Goal: Communication & Community: Share content

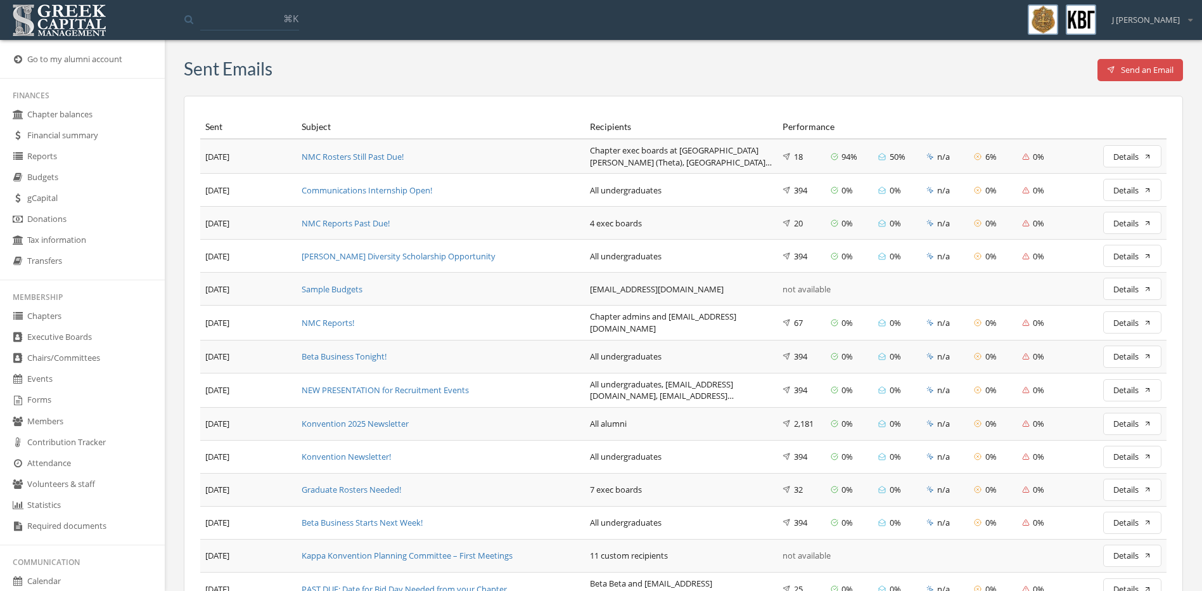
click at [1156, 77] on button "Send an Email" at bounding box center [1140, 70] width 86 height 22
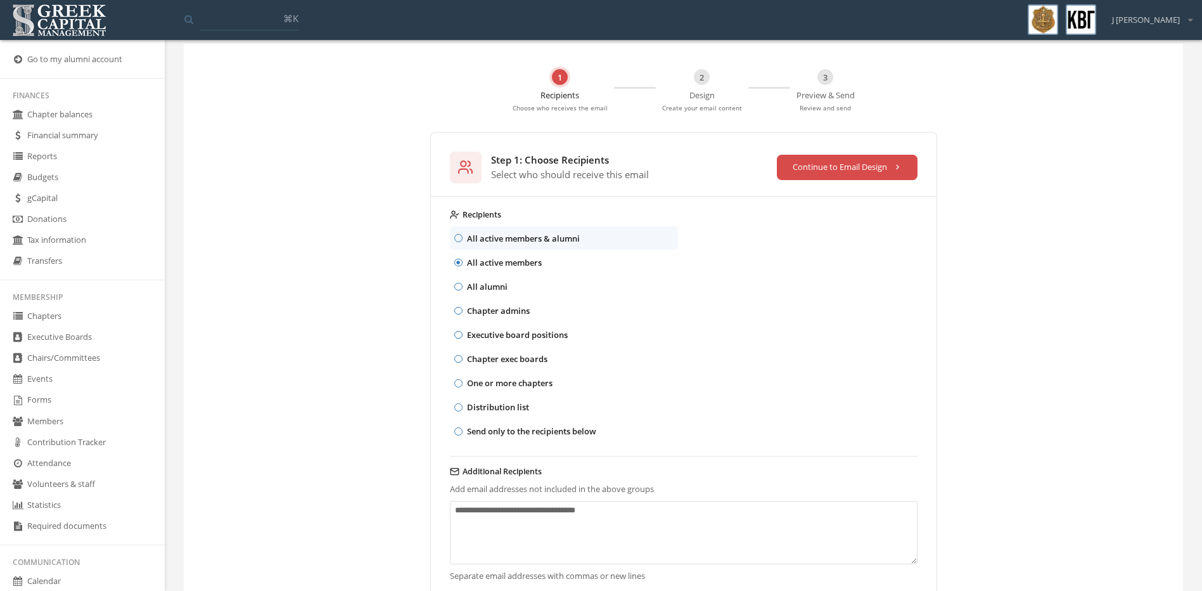
scroll to position [114, 0]
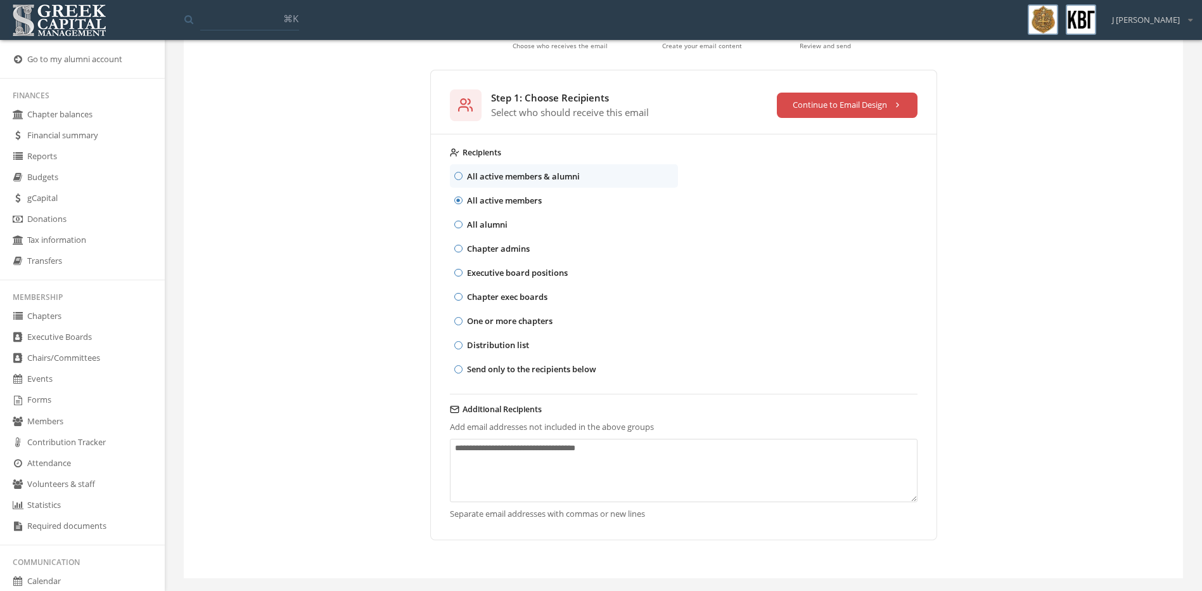
click at [558, 458] on textarea "Additional Recipients" at bounding box center [684, 469] width 468 height 63
click at [625, 468] on textarea "Additional Recipients" at bounding box center [684, 469] width 468 height 63
click at [866, 115] on button "Continue to Email Design" at bounding box center [847, 105] width 141 height 25
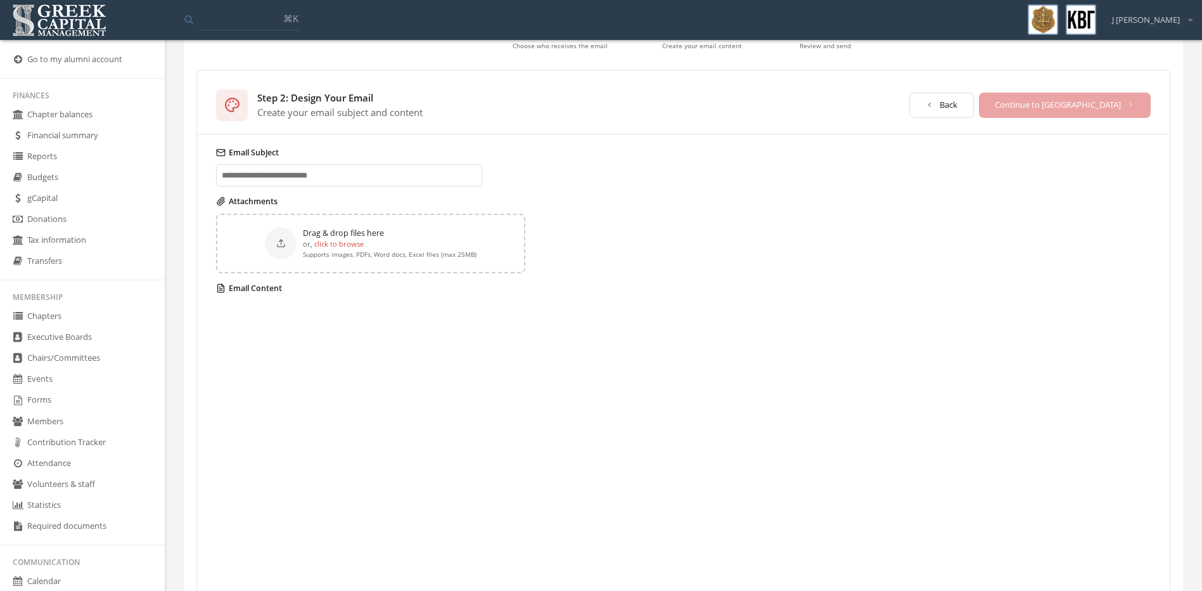
click at [366, 181] on input "Email Subject" at bounding box center [349, 175] width 266 height 22
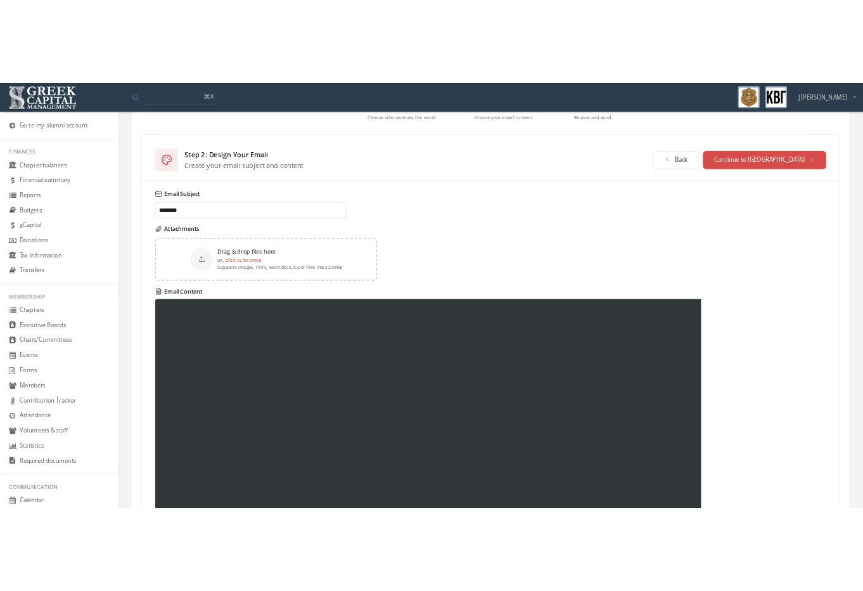
scroll to position [111, 0]
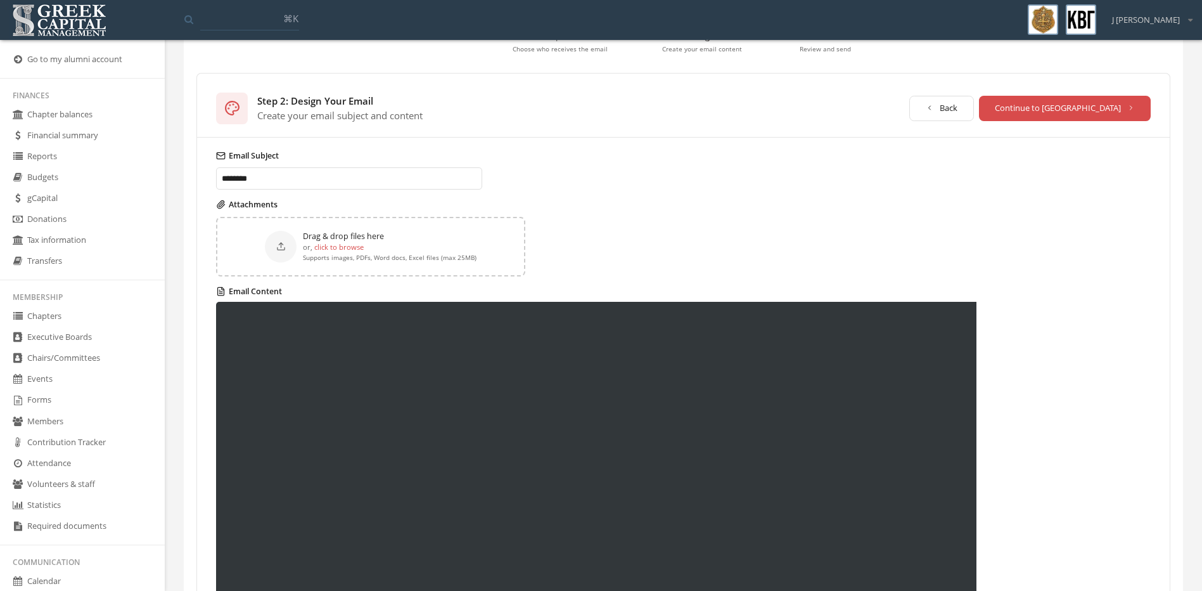
click at [364, 174] on input "*******" at bounding box center [349, 178] width 266 height 22
type input "**********"
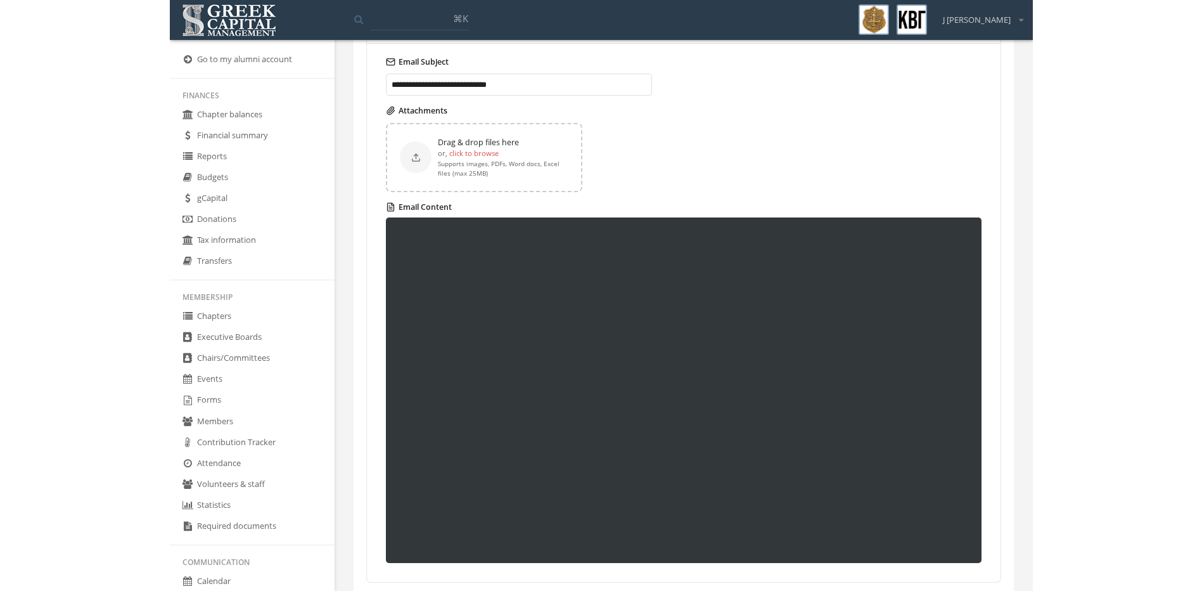
scroll to position [184, 0]
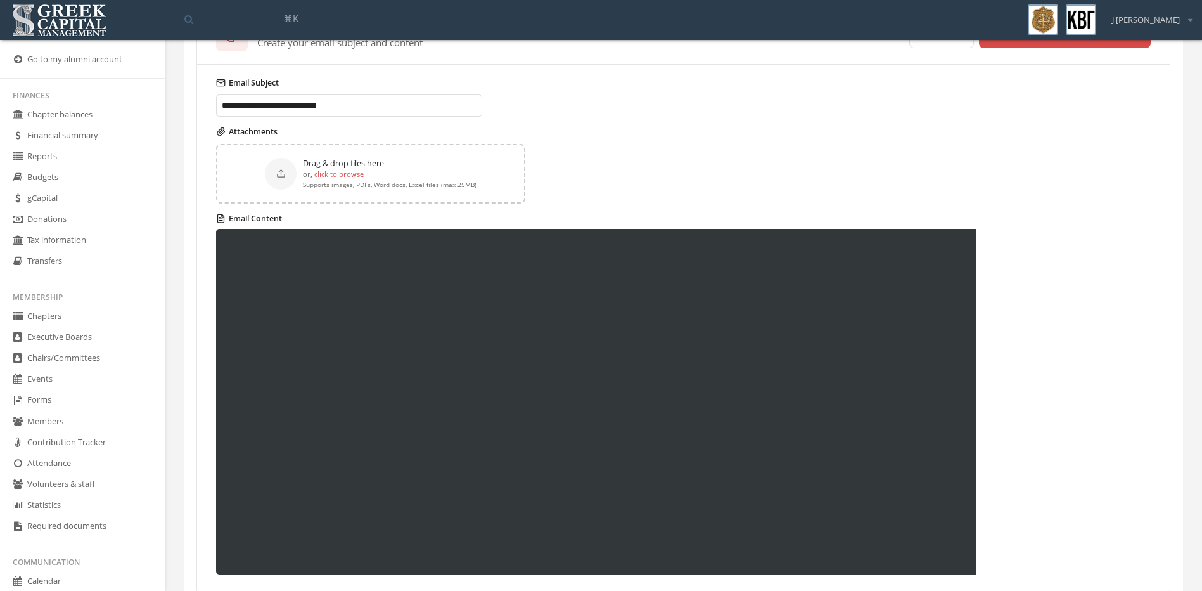
click at [1083, 351] on div at bounding box center [683, 401] width 935 height 345
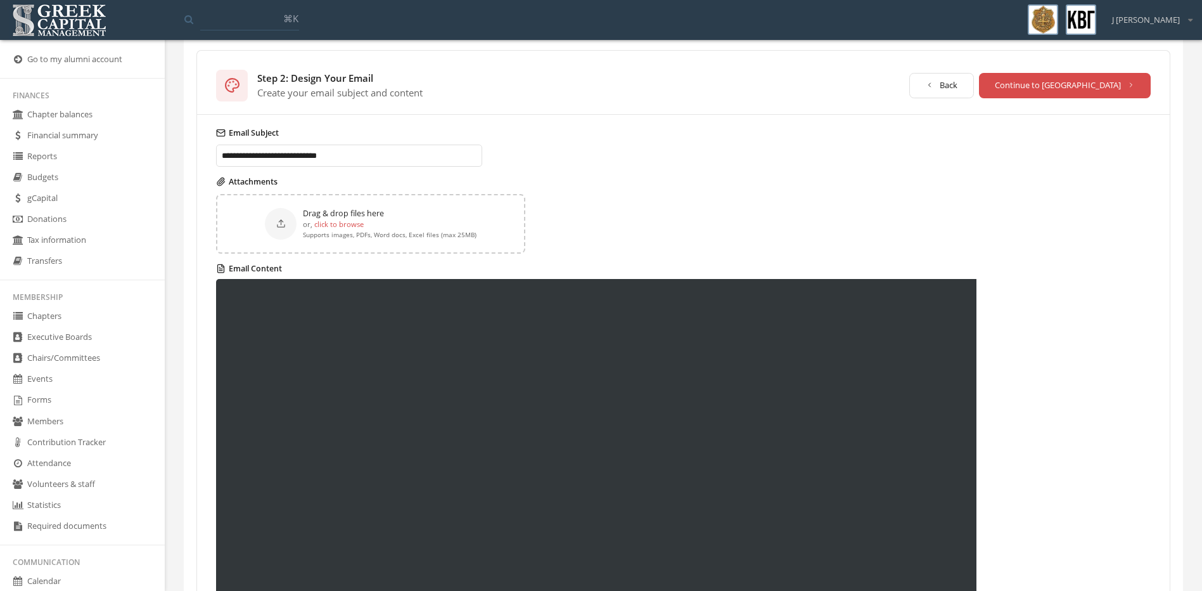
scroll to position [57, 0]
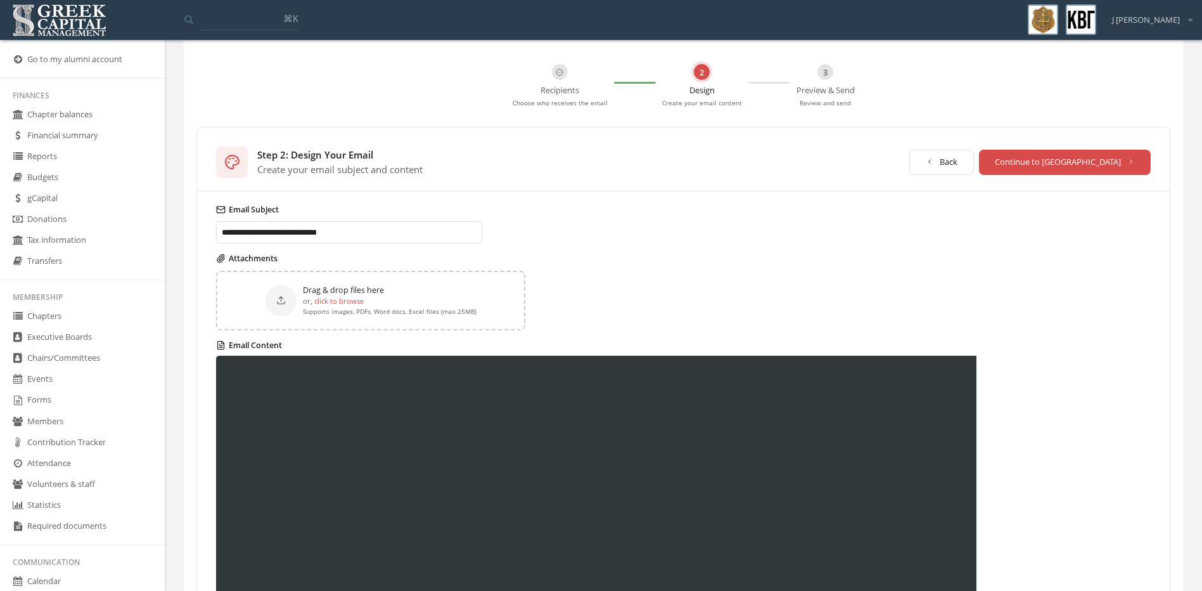
click at [666, 269] on div "Attachments Drag & drop files here or, click to browse Supports images, PDFs, W…" at bounding box center [683, 291] width 935 height 77
click at [334, 299] on label "click to browse" at bounding box center [338, 300] width 49 height 11
click at [0, 0] on input "click to browse" at bounding box center [0, 0] width 0 height 0
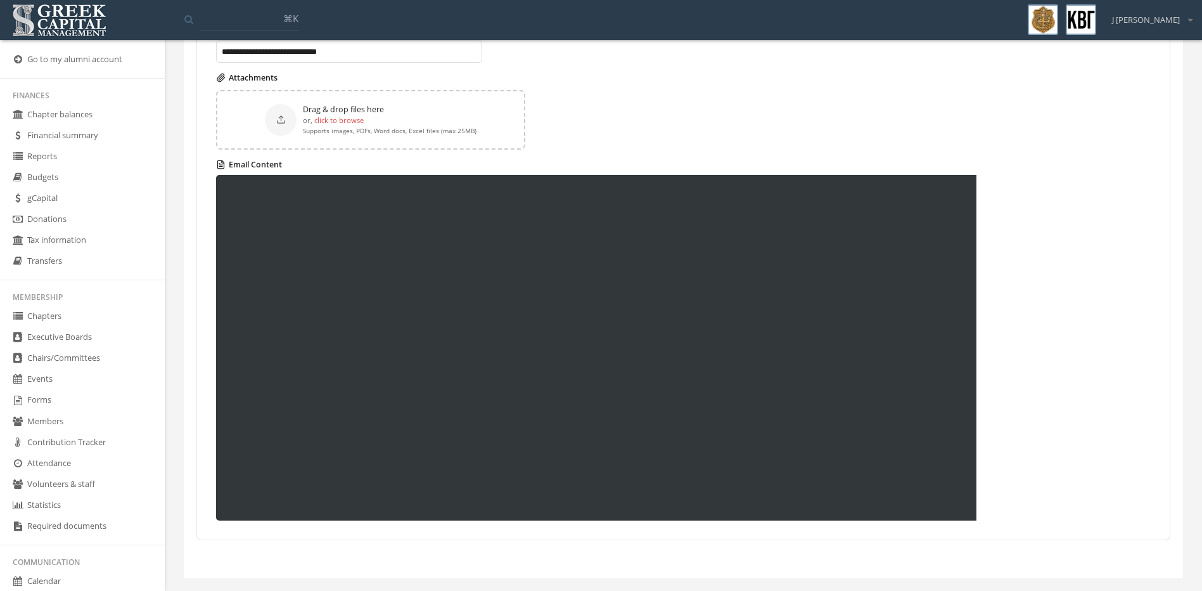
scroll to position [0, 0]
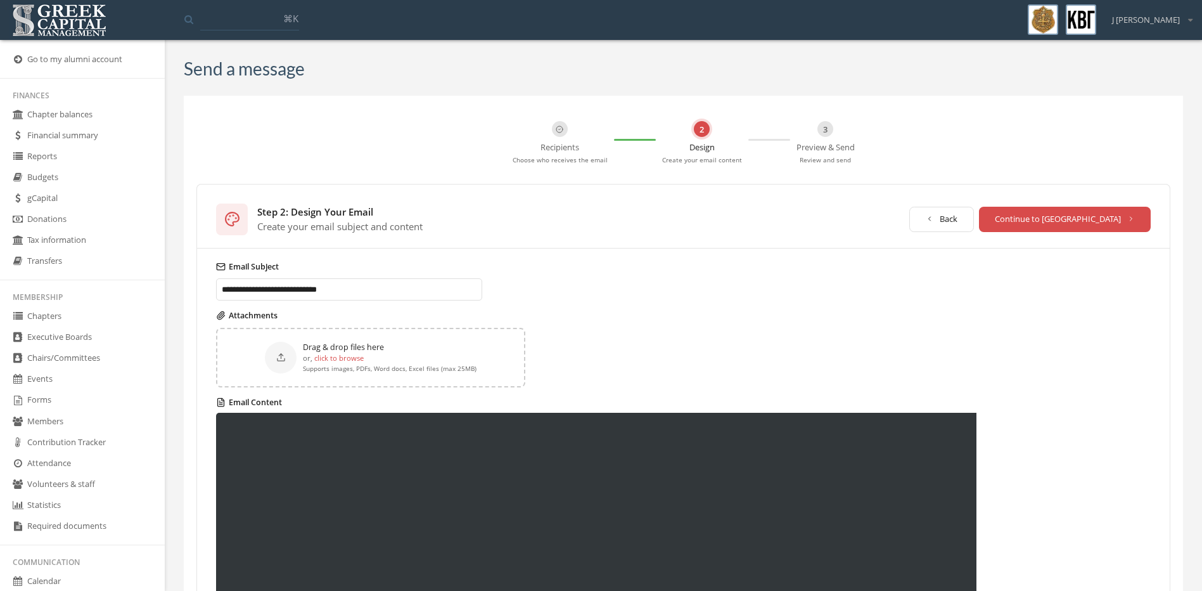
click at [331, 356] on label "click to browse" at bounding box center [338, 357] width 49 height 11
click at [0, 0] on input "click to browse" at bounding box center [0, 0] width 0 height 0
click at [352, 361] on label "click to browse" at bounding box center [338, 357] width 49 height 11
click at [0, 0] on input "click to browse" at bounding box center [0, 0] width 0 height 0
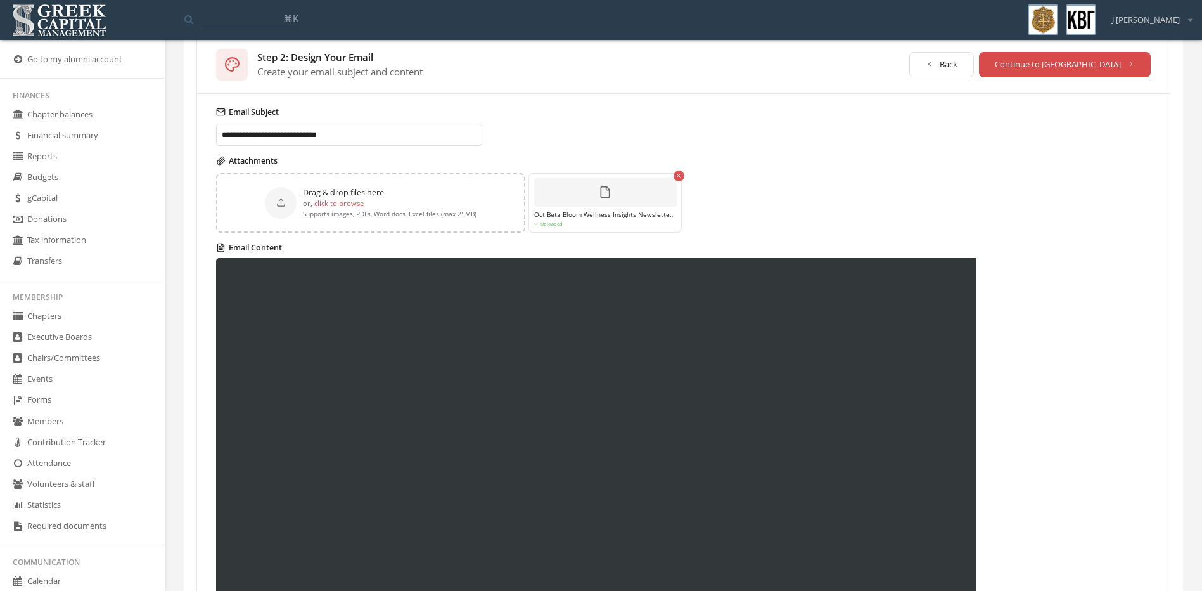
scroll to position [48, 0]
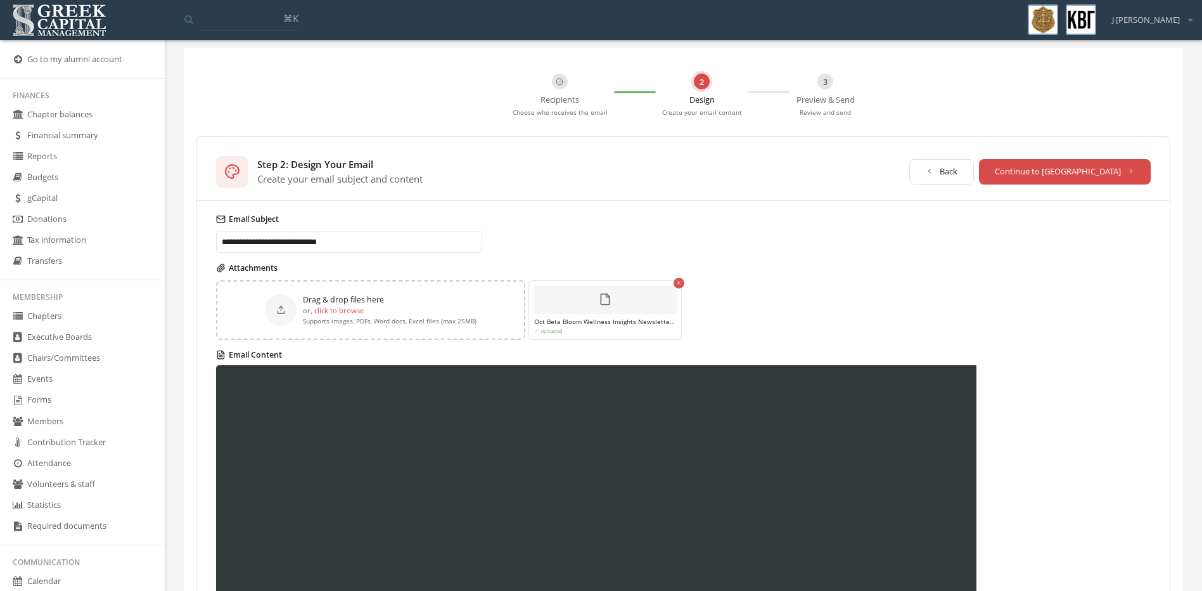
click at [975, 175] on button "Back" at bounding box center [941, 171] width 65 height 25
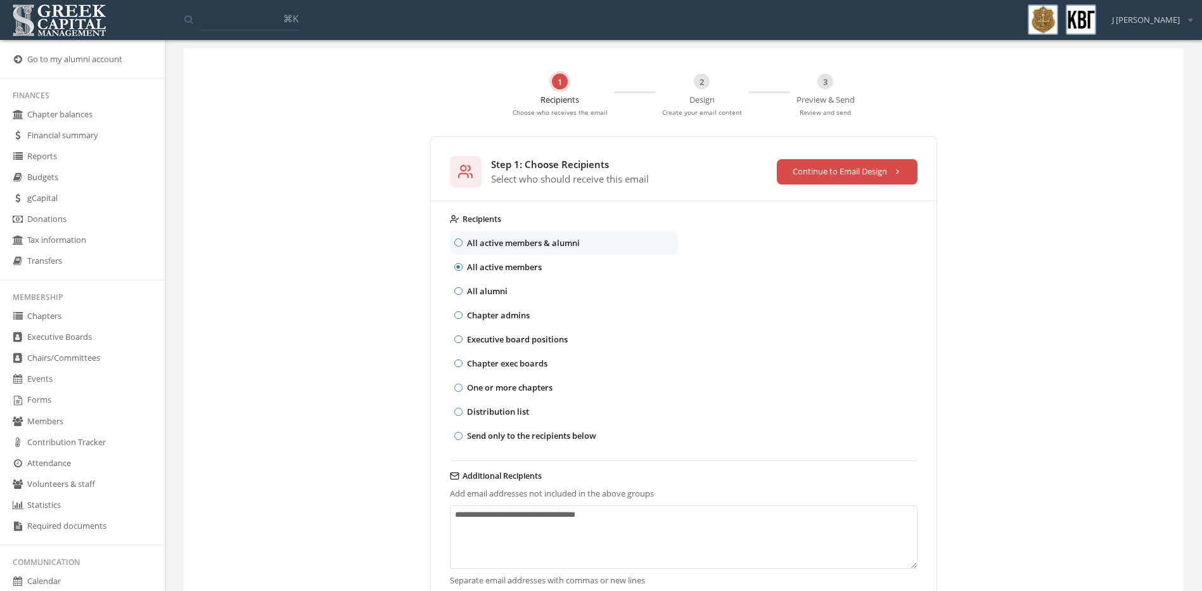
click at [535, 530] on textarea "Additional Recipients" at bounding box center [684, 536] width 468 height 63
drag, startPoint x: 525, startPoint y: 514, endPoint x: 386, endPoint y: 523, distance: 139.7
click at [386, 523] on div "Step 1: Choose Recipients Select who should receive this email Continue to Emai…" at bounding box center [683, 372] width 999 height 496
paste textarea "**********"
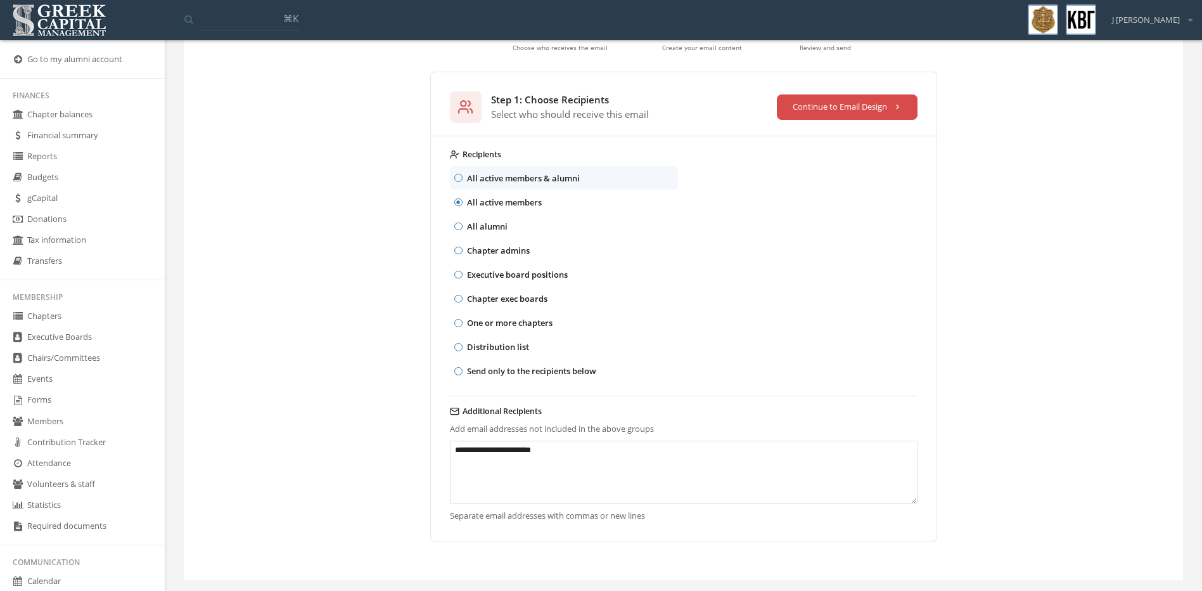
scroll to position [114, 0]
type textarea "**********"
click at [879, 104] on button "Continue to Email Design" at bounding box center [847, 105] width 141 height 25
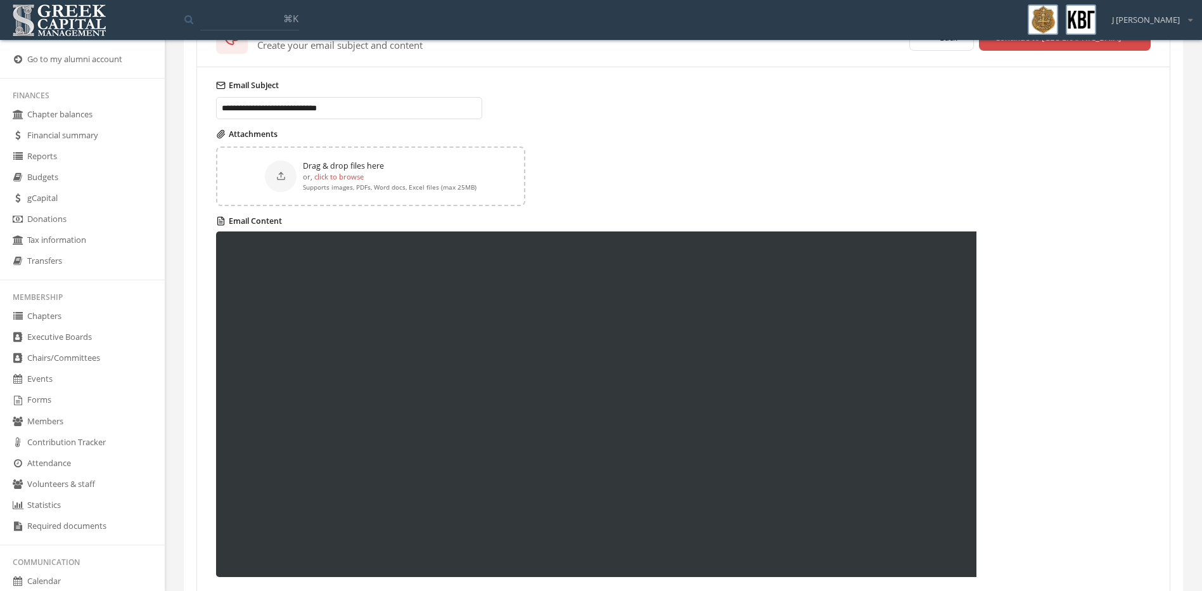
scroll to position [111, 0]
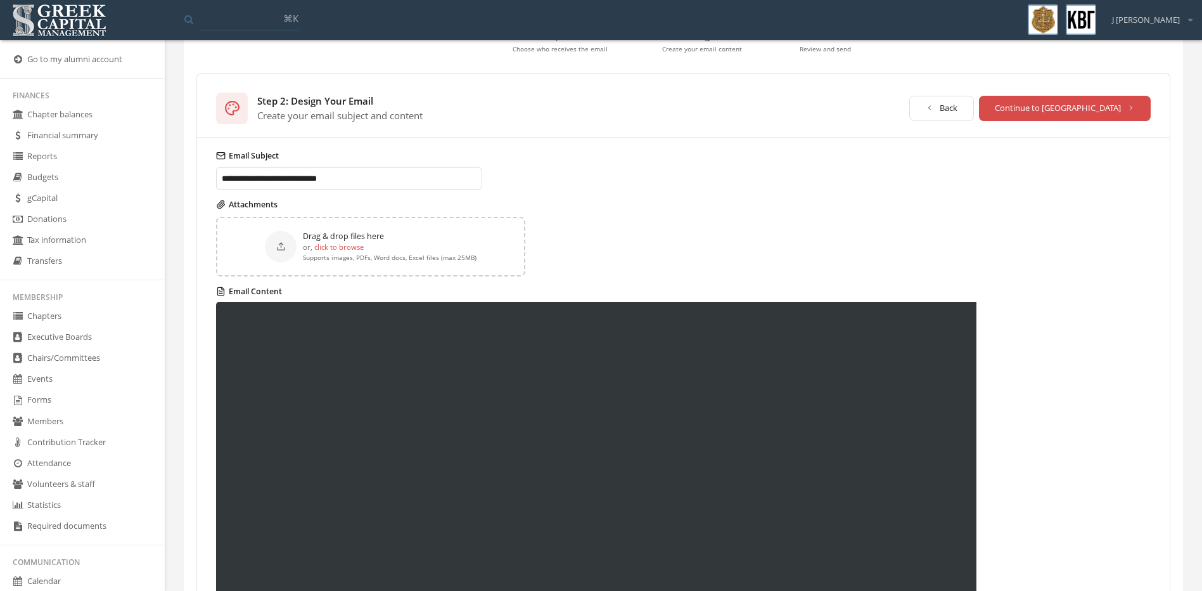
click at [333, 247] on label "click to browse" at bounding box center [338, 246] width 49 height 11
click at [0, 0] on input "click to browse" at bounding box center [0, 0] width 0 height 0
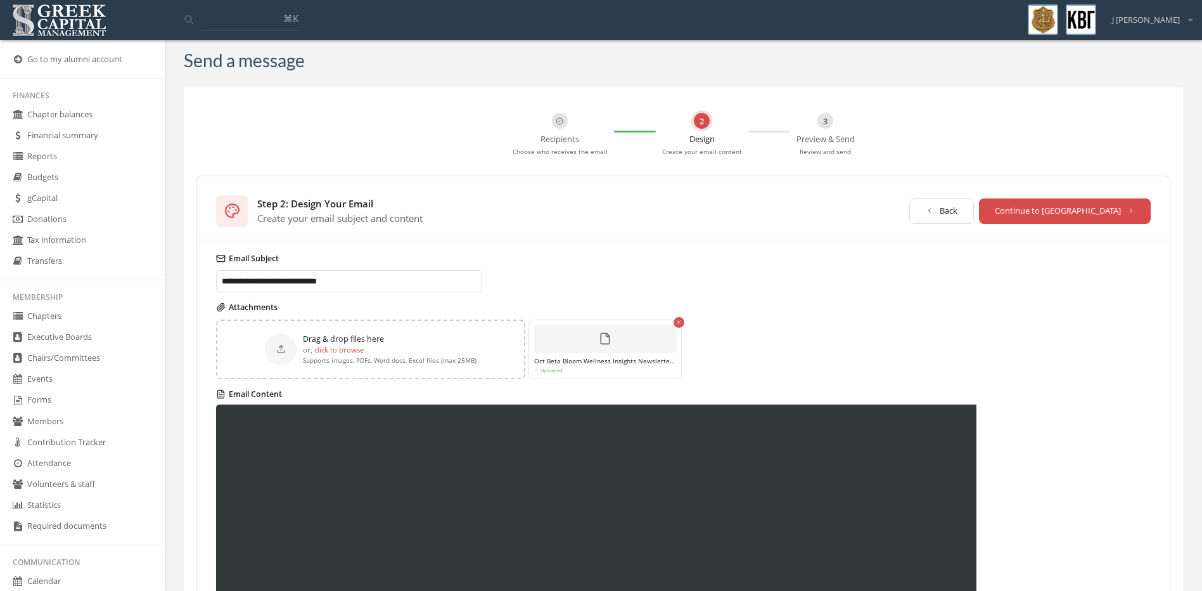
scroll to position [0, 0]
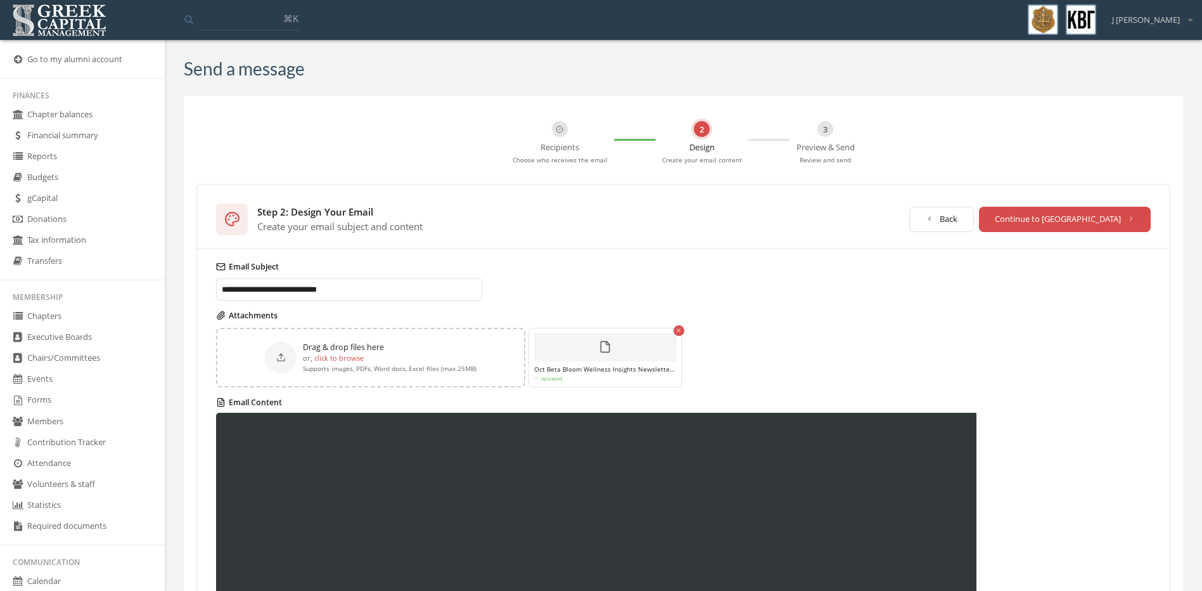
click at [1122, 222] on button "Continue to [GEOGRAPHIC_DATA]" at bounding box center [1065, 219] width 172 height 25
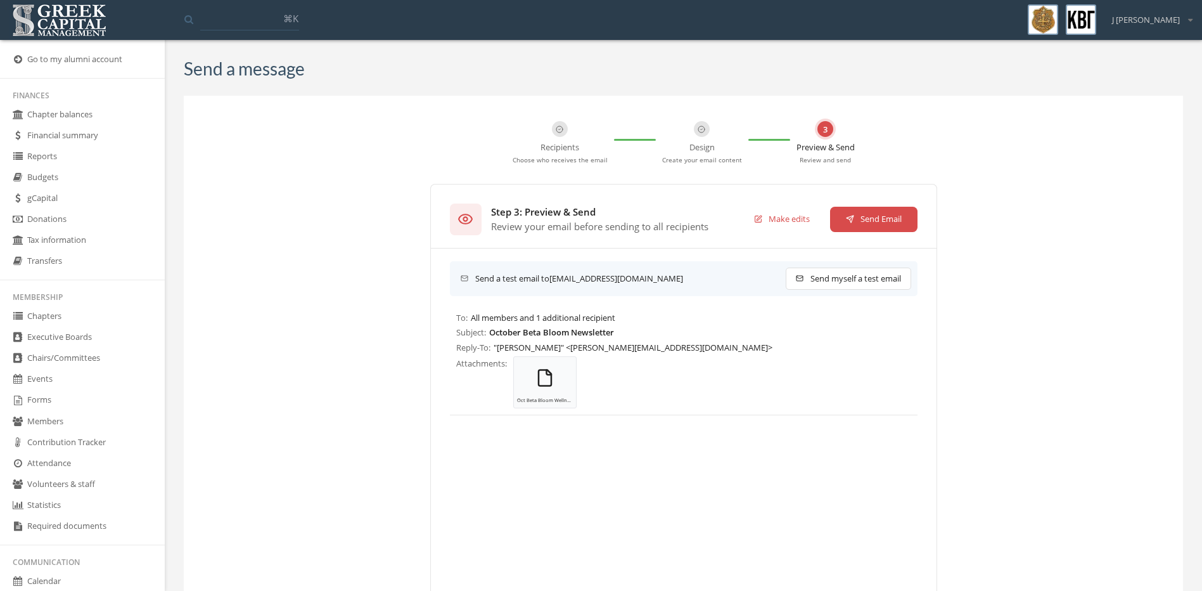
click at [885, 215] on button "Send Email" at bounding box center [873, 219] width 87 height 25
